Goal: Check status: Check status

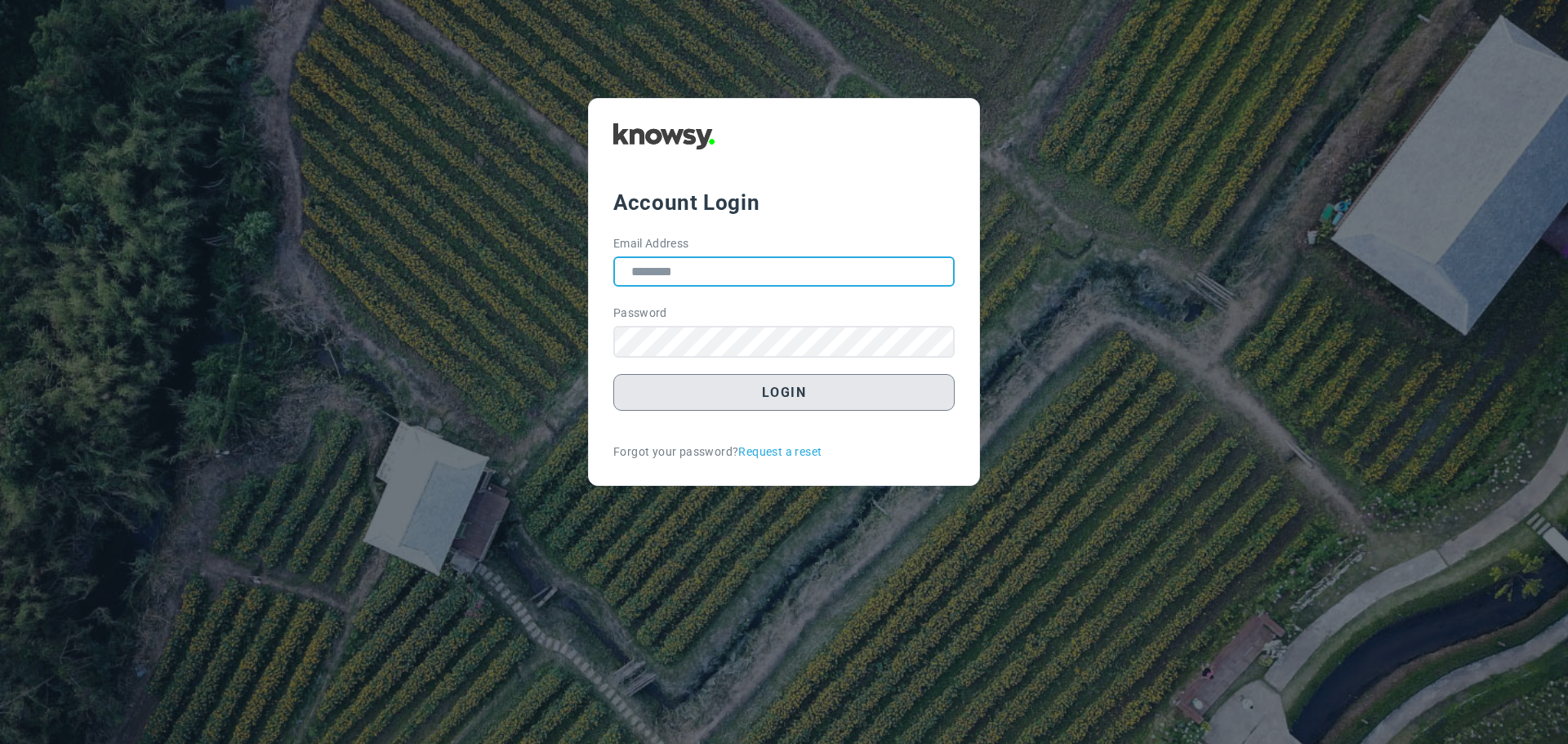
type input "**********"
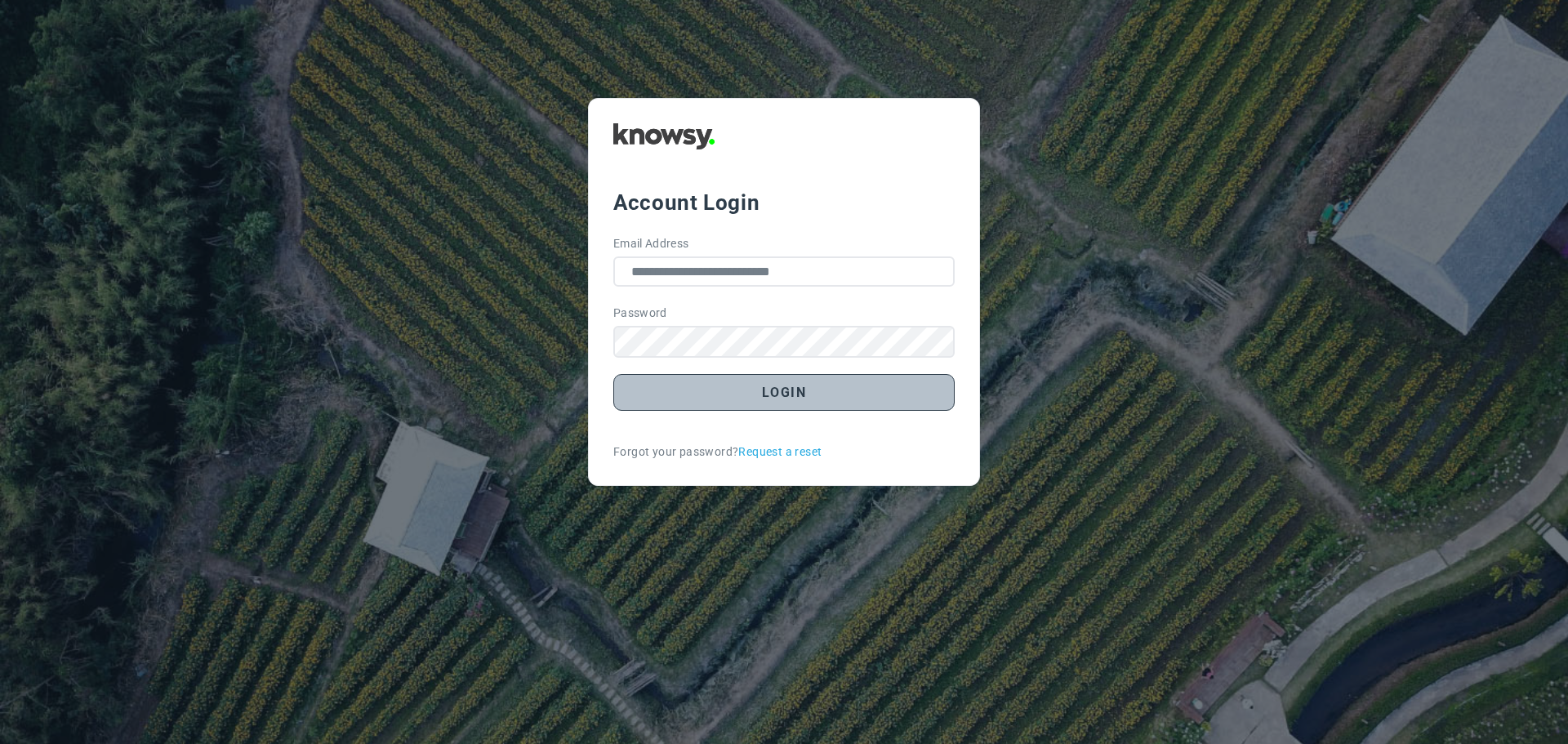
click at [752, 385] on button "Login" at bounding box center [784, 392] width 341 height 37
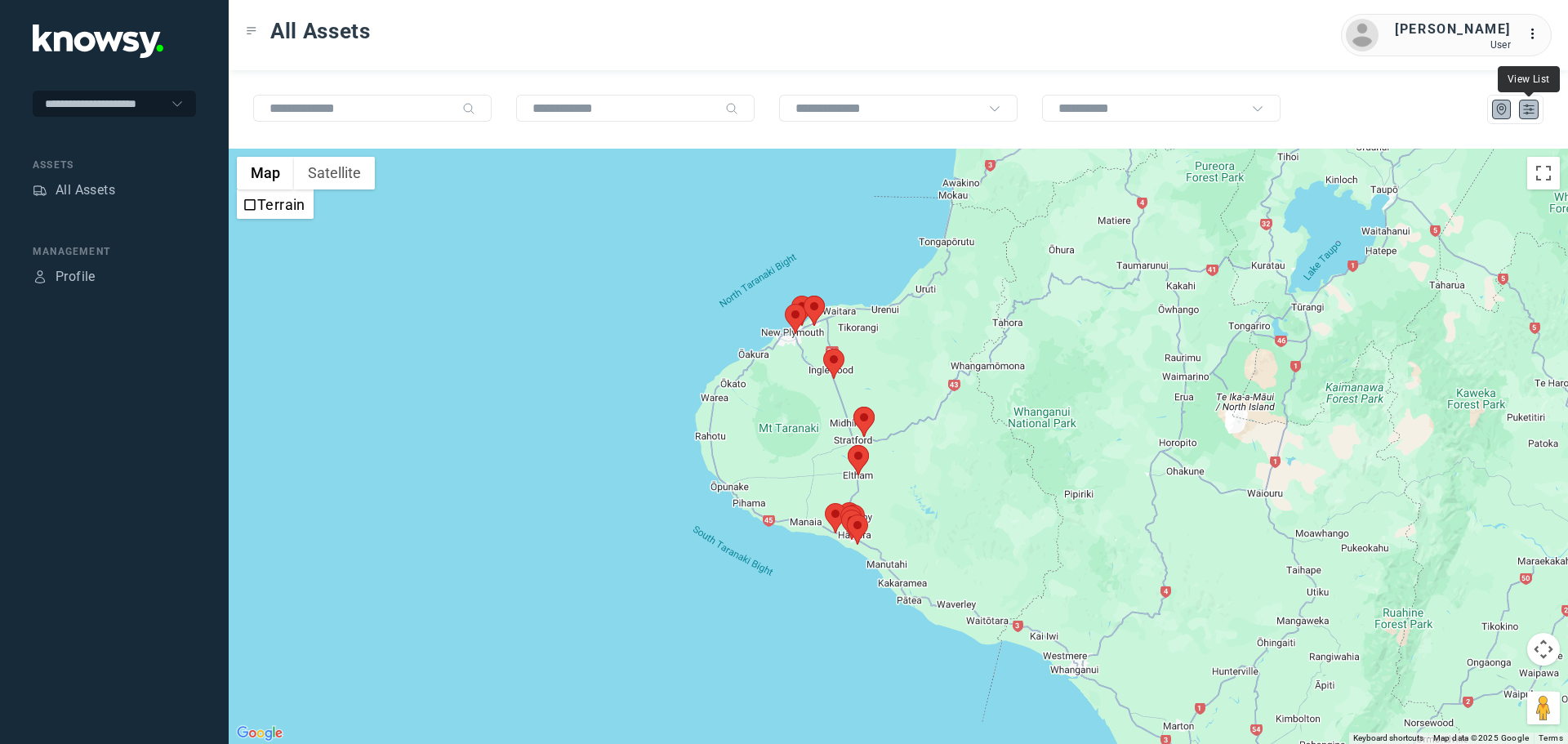
click at [1531, 111] on icon "List" at bounding box center [1529, 109] width 14 height 14
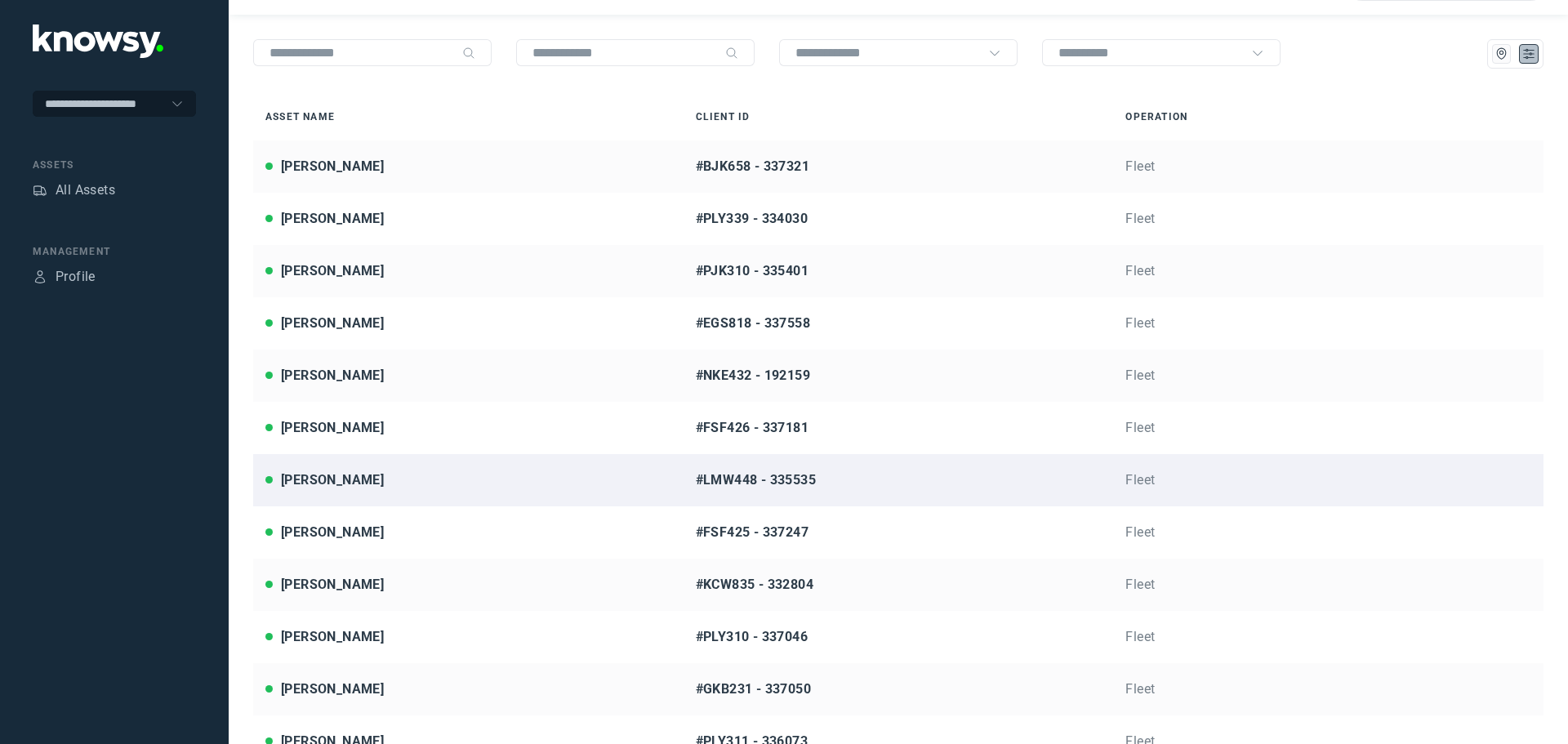
scroll to position [49, 0]
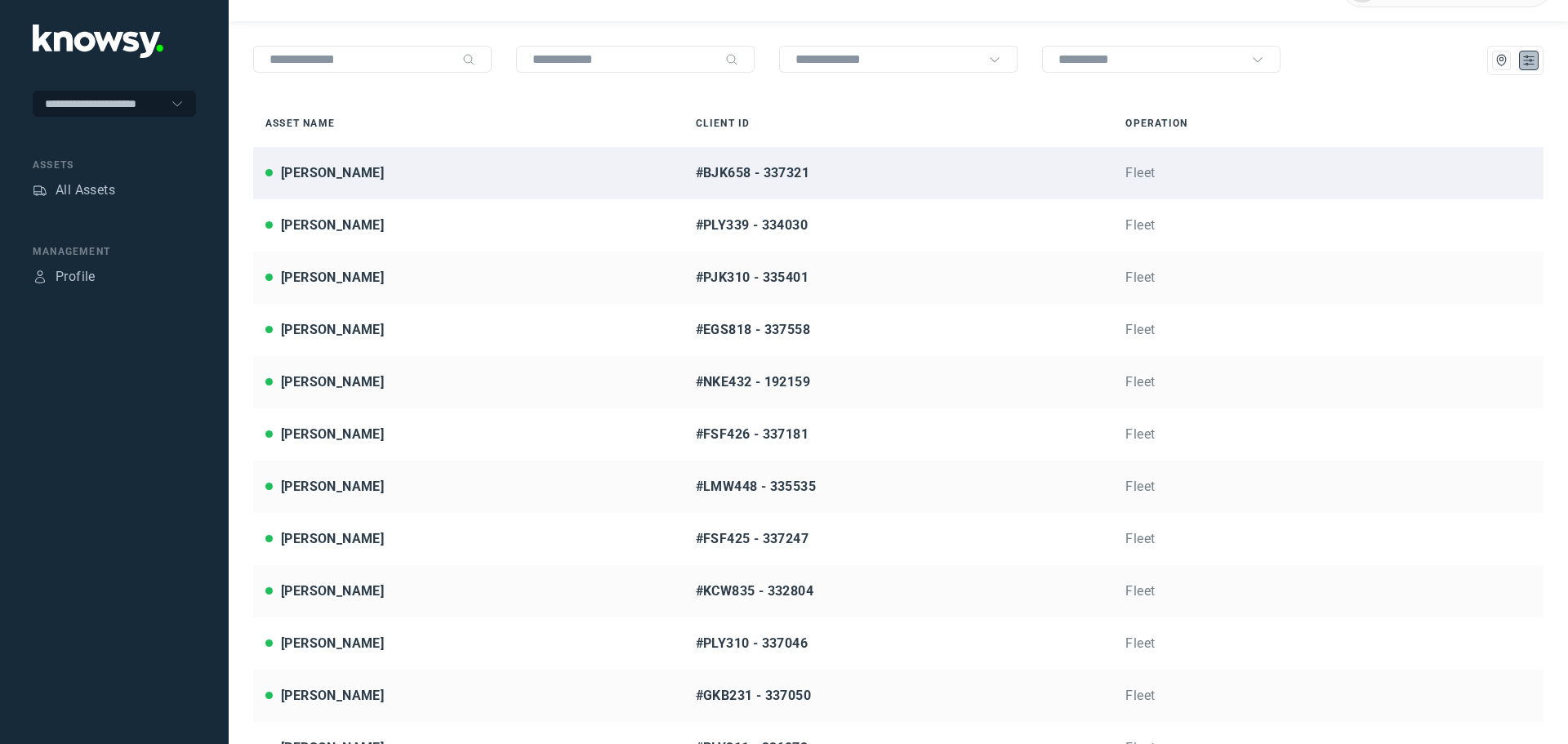
click at [373, 171] on div "[PERSON_NAME]" at bounding box center [468, 173] width 406 height 20
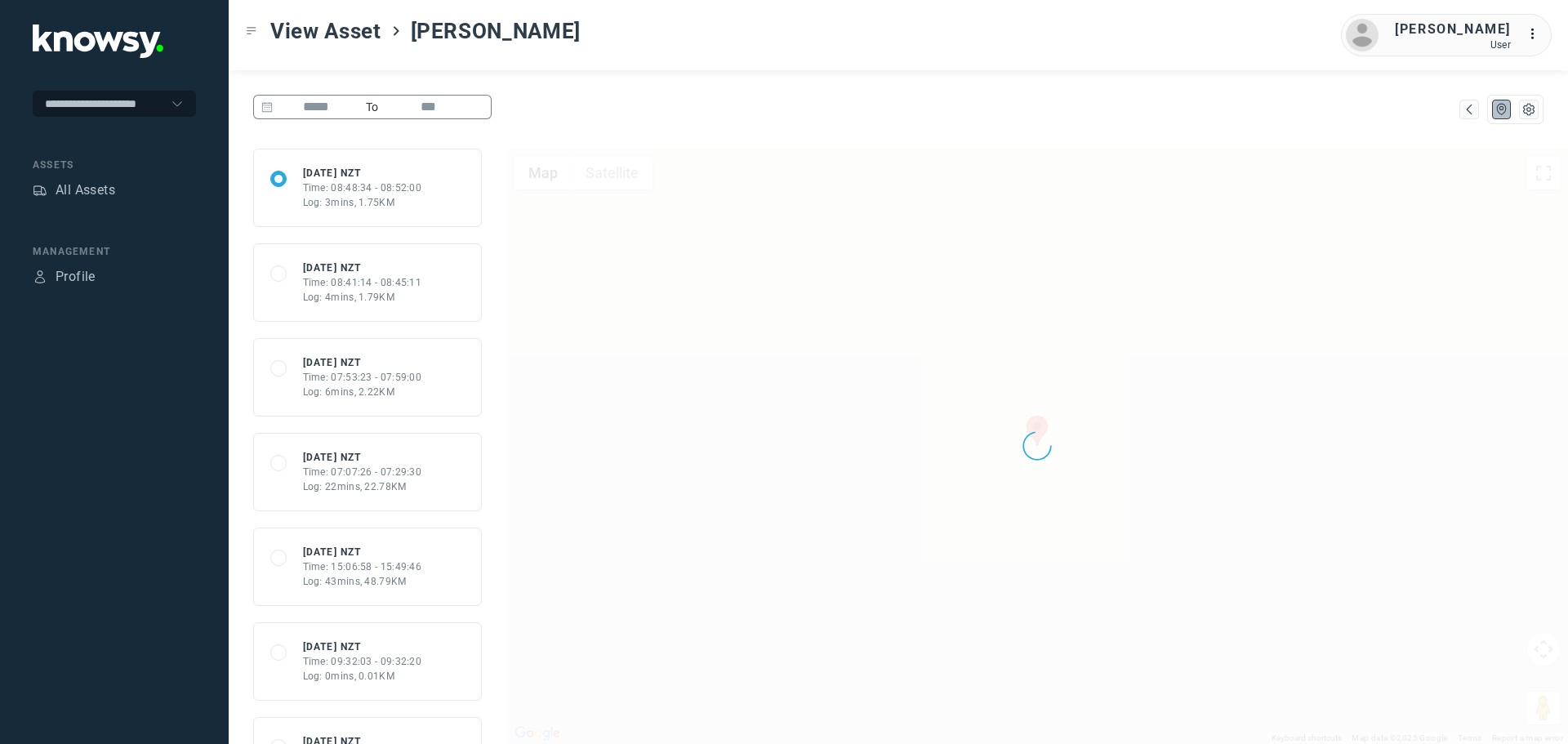
click at [334, 108] on input at bounding box center [315, 107] width 87 height 24
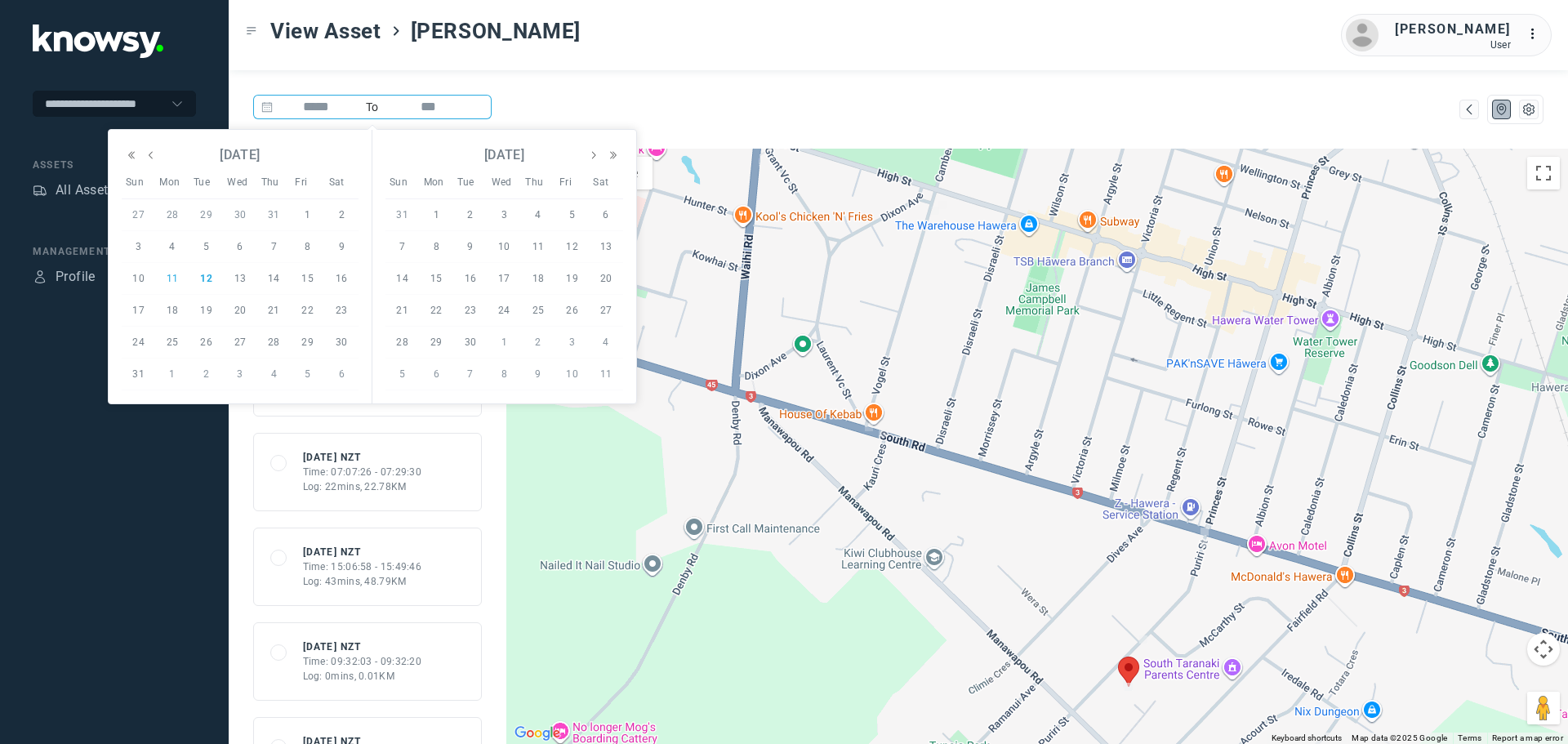
click at [169, 277] on span "11" at bounding box center [172, 279] width 20 height 20
click at [426, 115] on input at bounding box center [428, 107] width 87 height 24
click at [241, 280] on span "13" at bounding box center [240, 279] width 20 height 20
type input "*********"
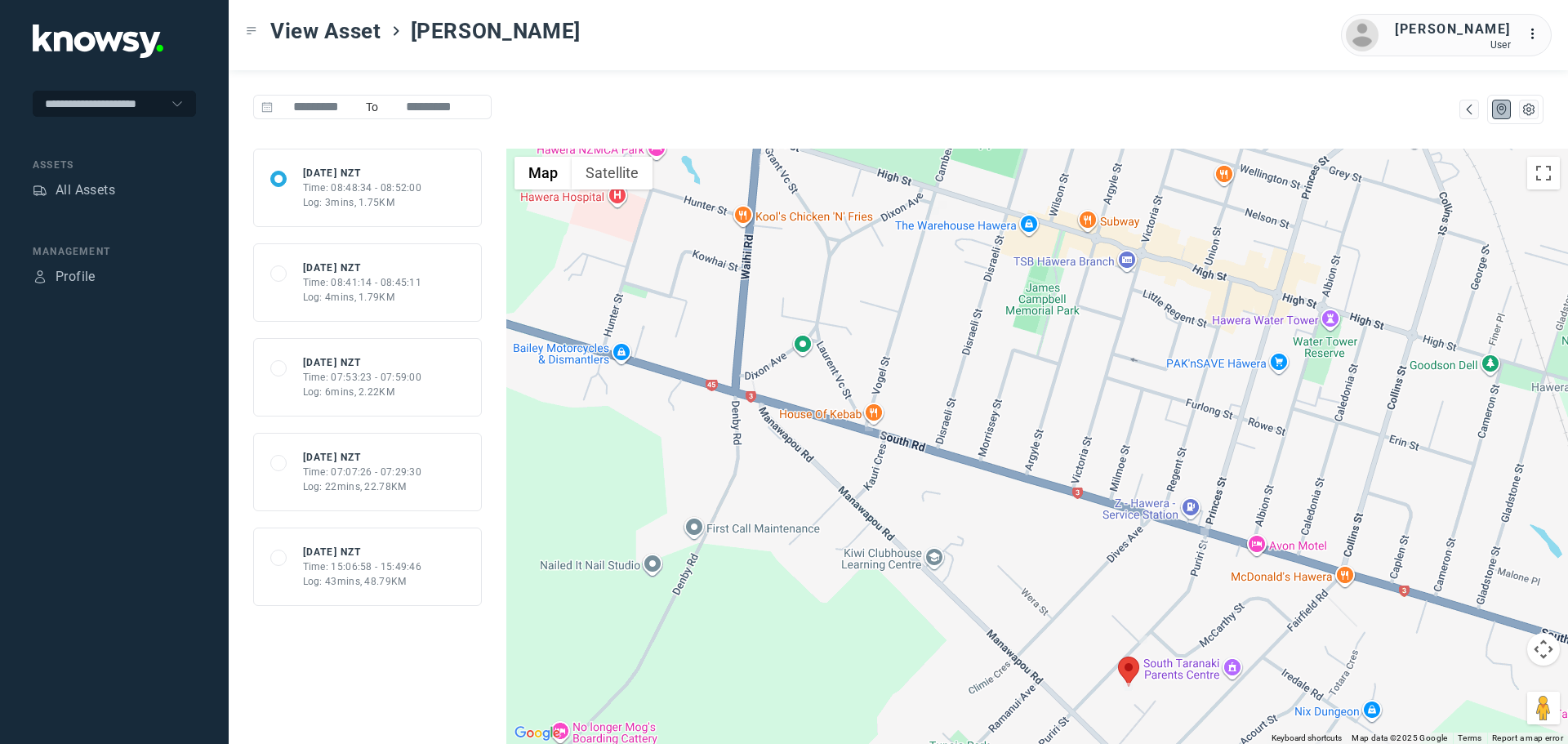
click at [377, 296] on div "Log: 4mins, 1.79KM" at bounding box center [362, 298] width 119 height 14
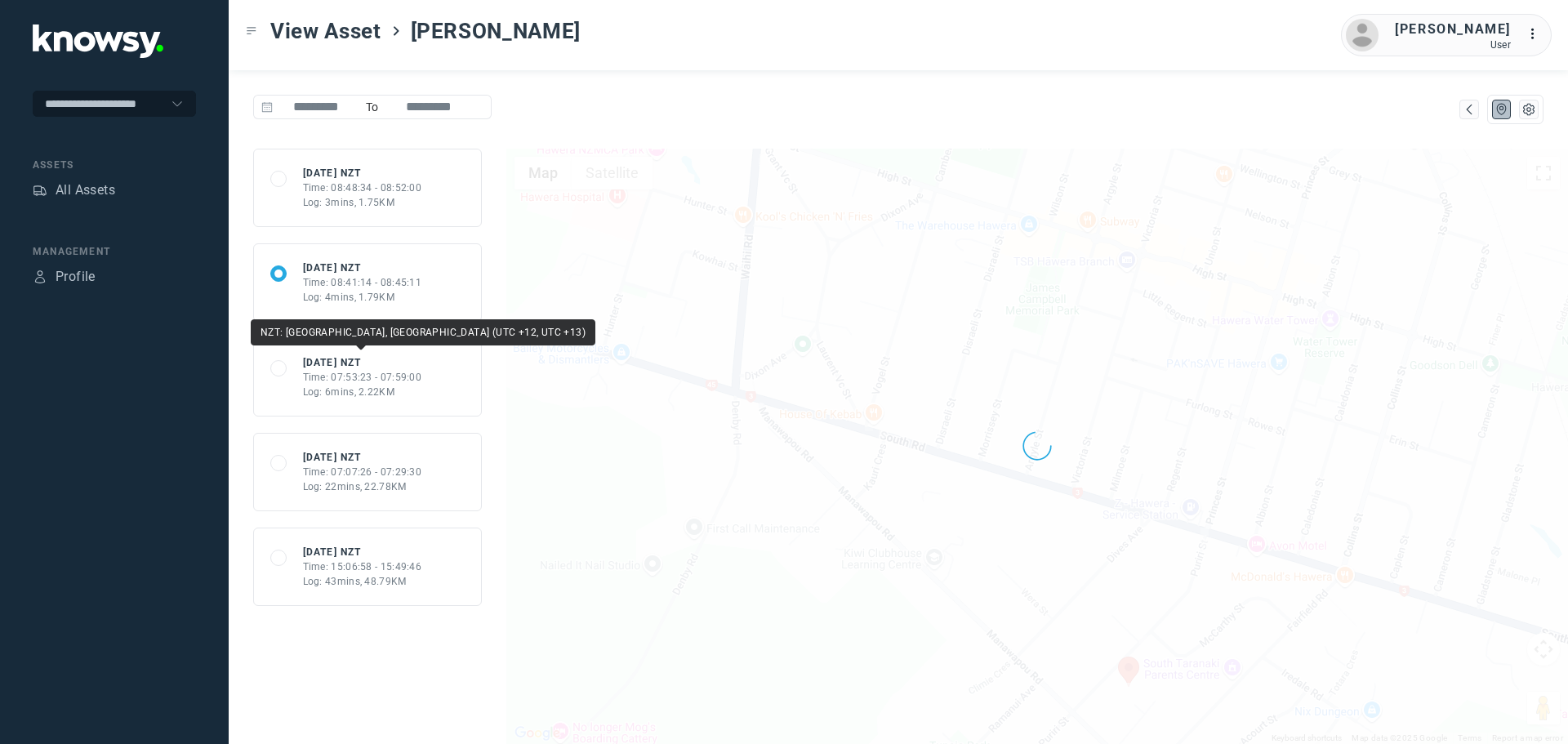
click at [374, 364] on div "[DATE] NZT" at bounding box center [362, 363] width 119 height 14
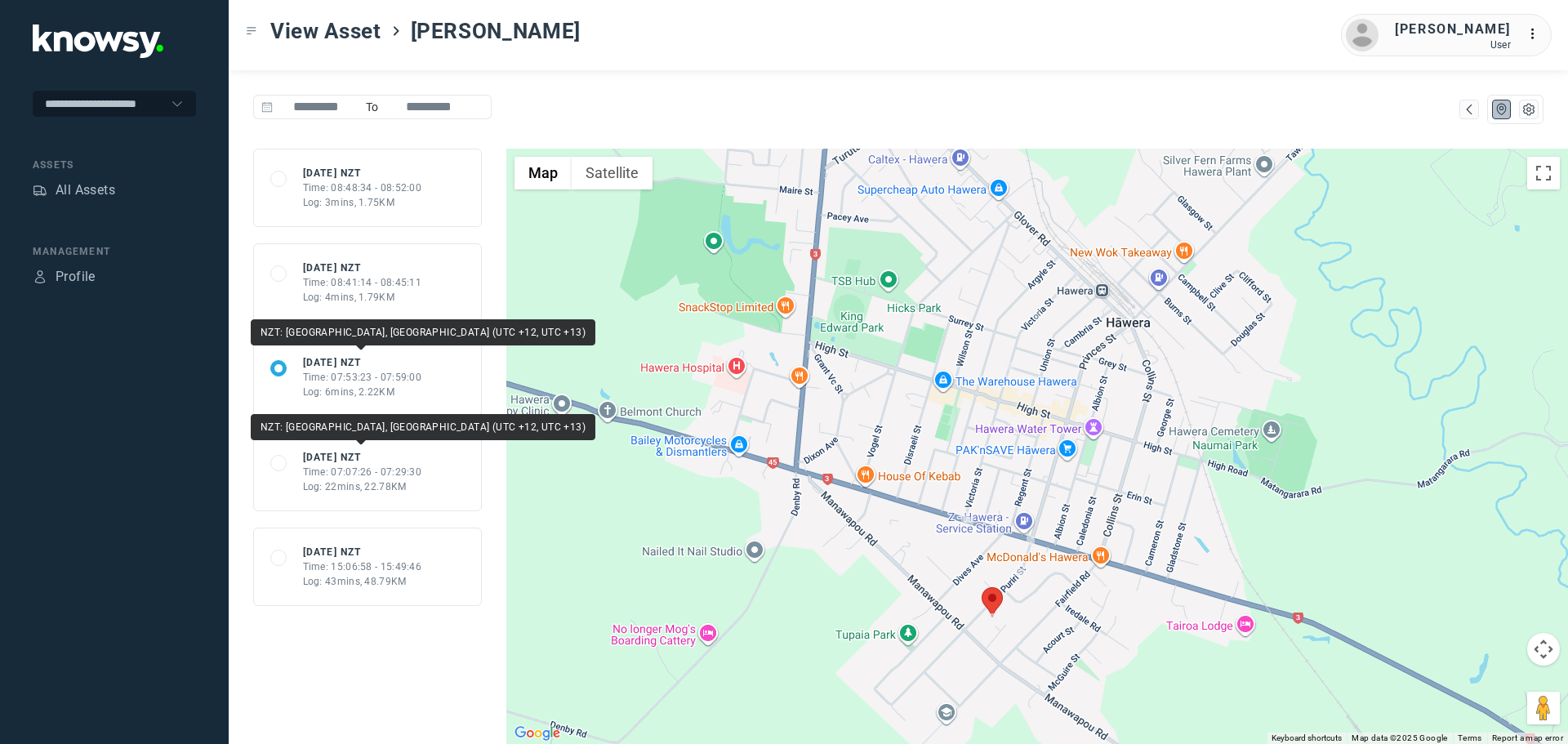
click at [382, 471] on div "Time: 07:07:26 - 07:29:30" at bounding box center [362, 472] width 119 height 14
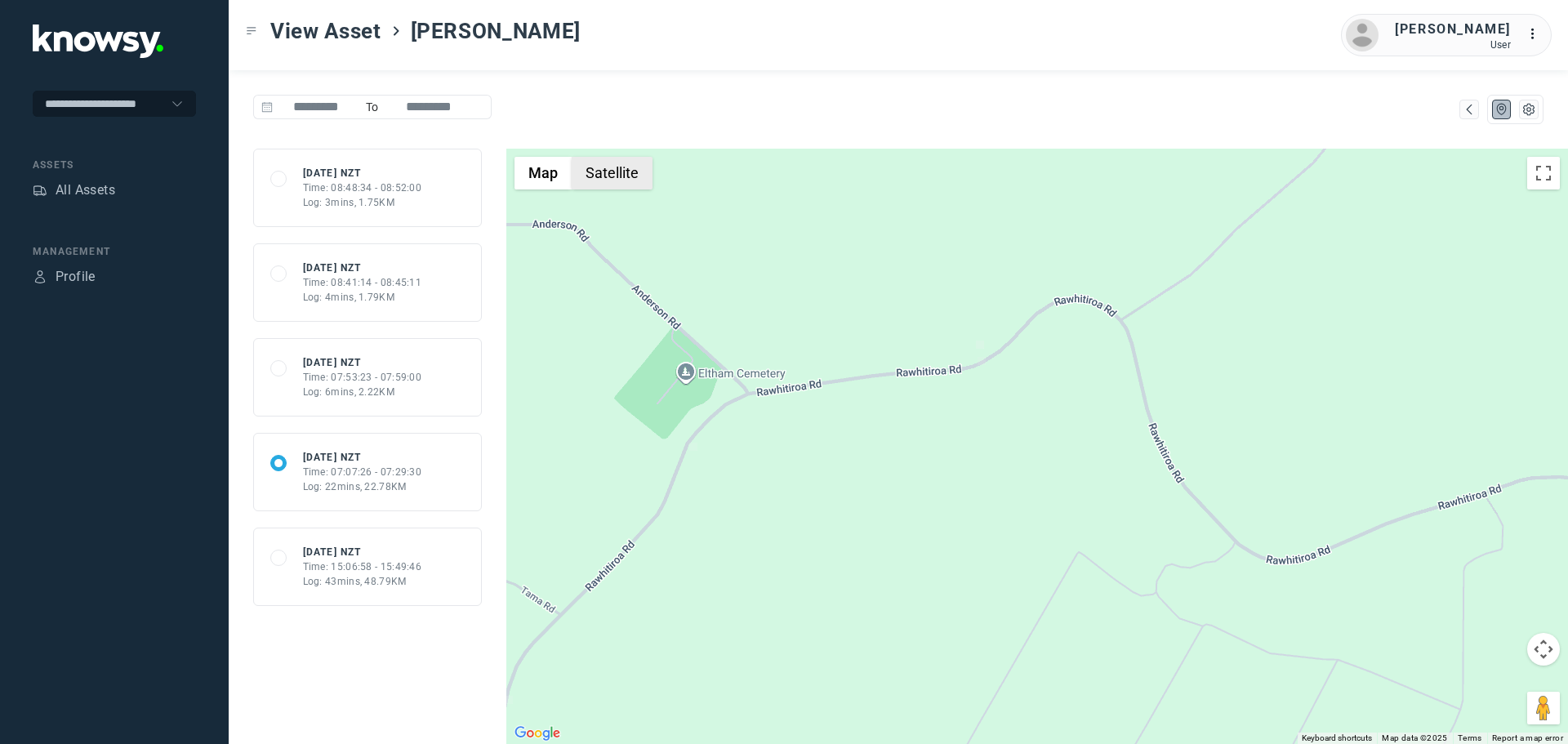
click at [615, 177] on button "Satellite" at bounding box center [612, 173] width 81 height 32
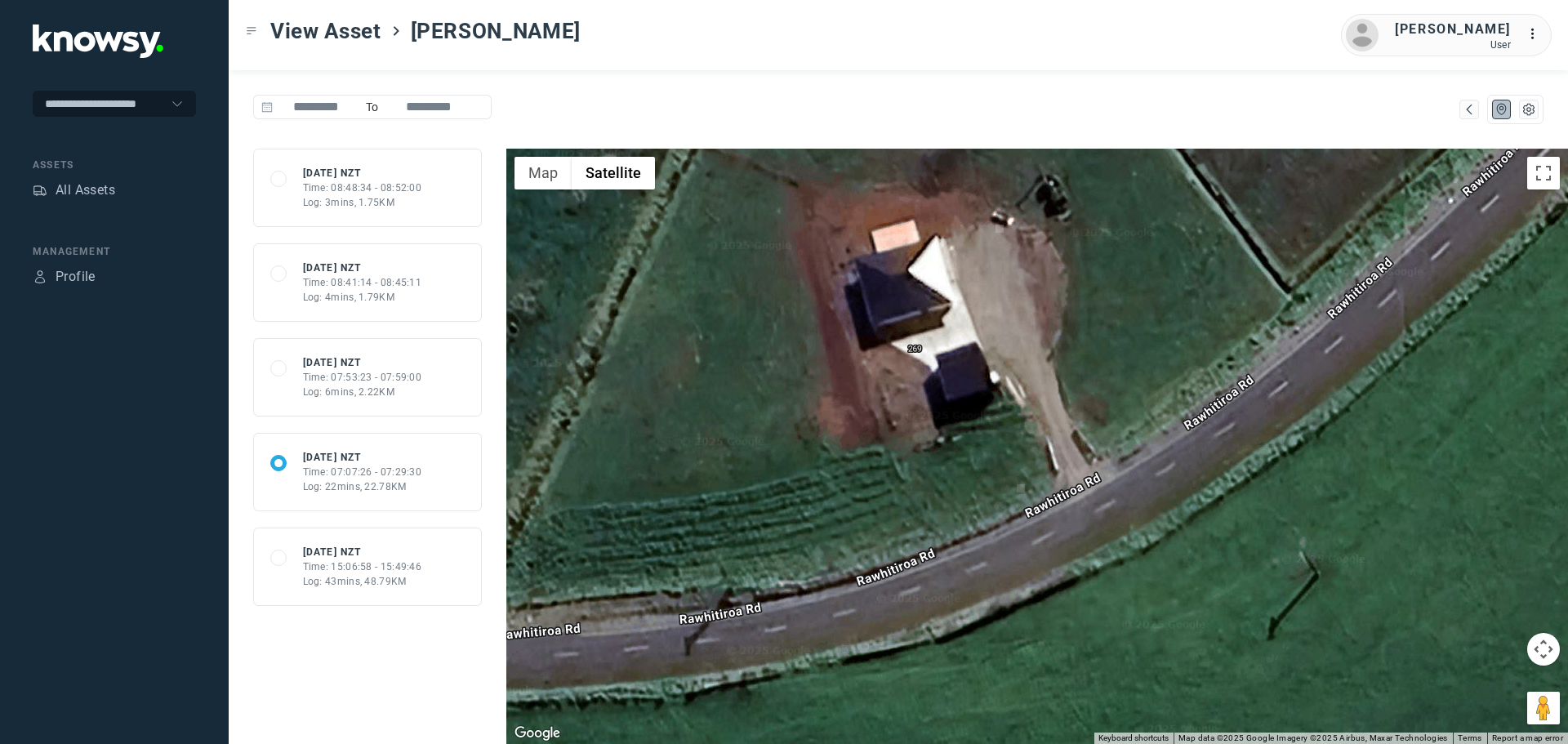
drag, startPoint x: 998, startPoint y: 290, endPoint x: 1012, endPoint y: 377, distance: 88.1
click at [1012, 377] on div at bounding box center [1037, 446] width 1062 height 595
